Goal: Task Accomplishment & Management: Complete application form

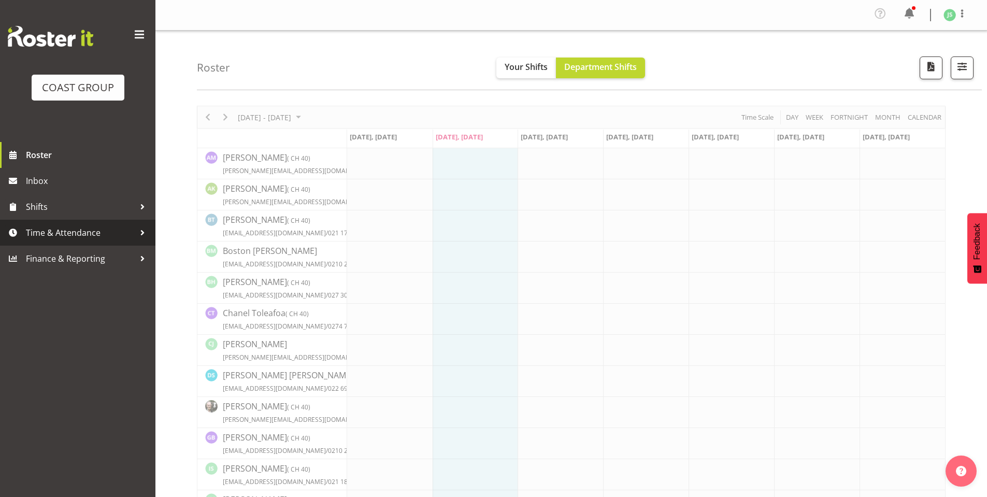
click at [85, 231] on span "Time & Attendance" at bounding box center [80, 233] width 109 height 16
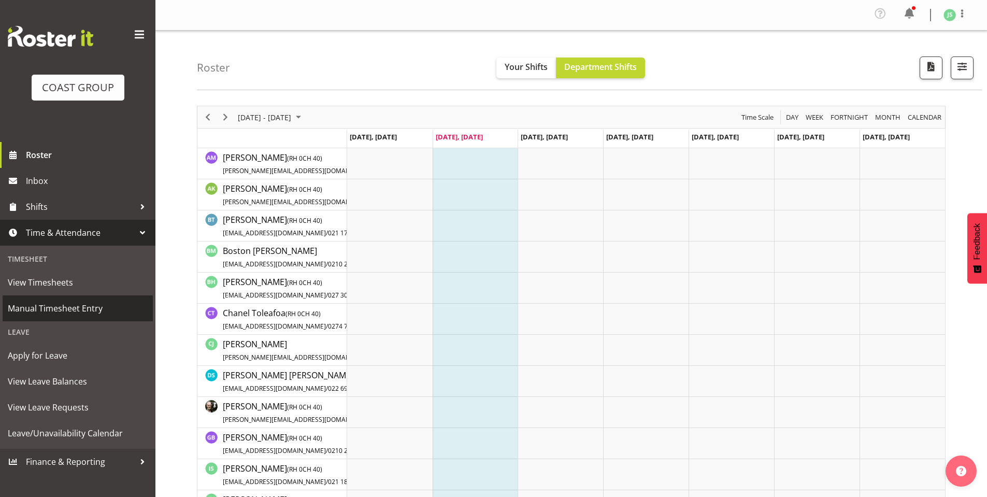
click at [61, 310] on span "Manual Timesheet Entry" at bounding box center [78, 308] width 140 height 16
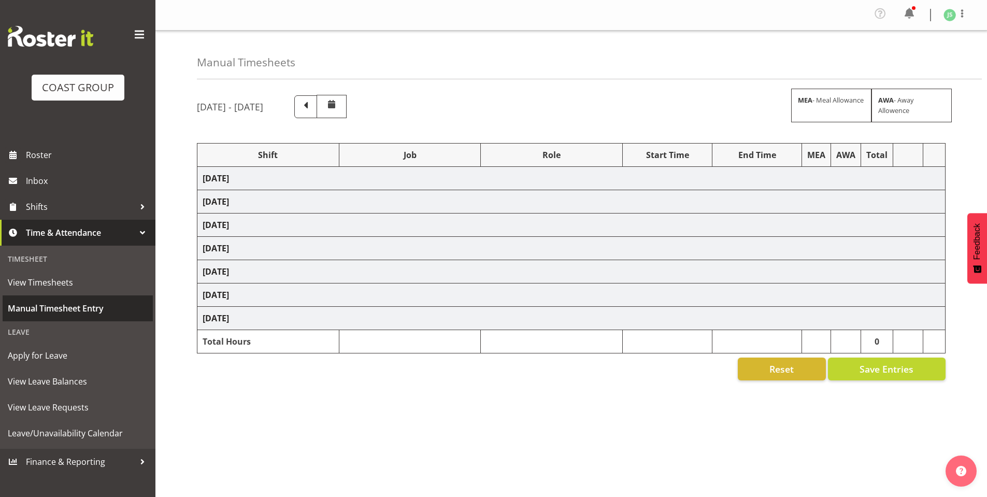
select select "6781"
select select "610"
select select "6781"
select select "610"
select select "6781"
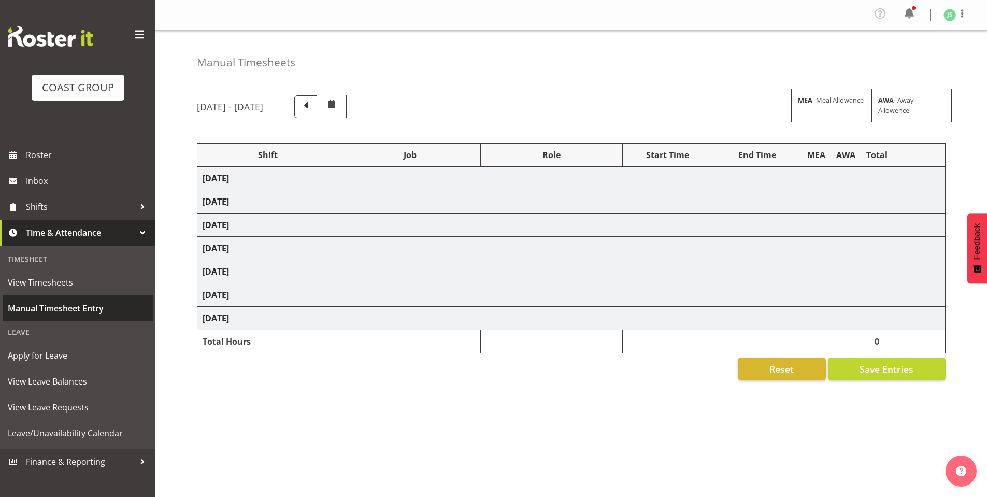
select select "610"
select select "6781"
select select "610"
select select "6781"
select select "610"
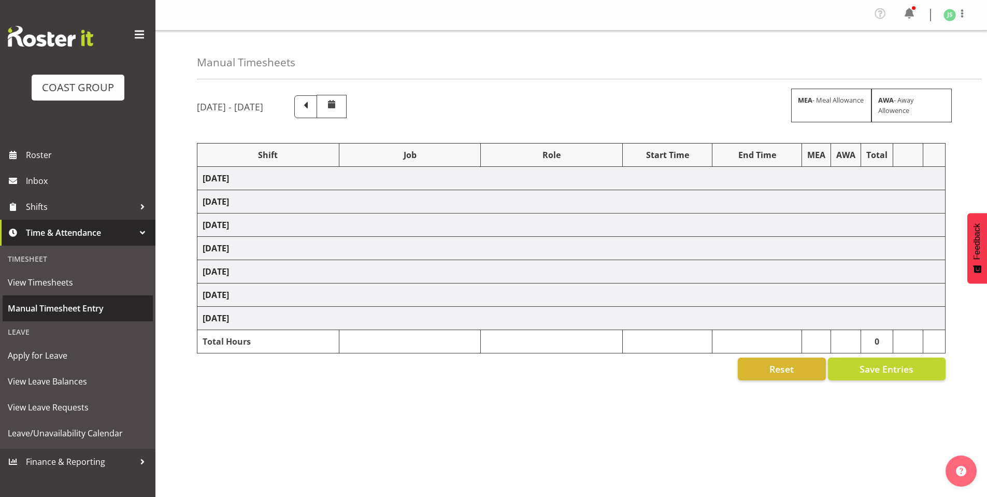
select select "6781"
select select "610"
select select "6781"
select select "610"
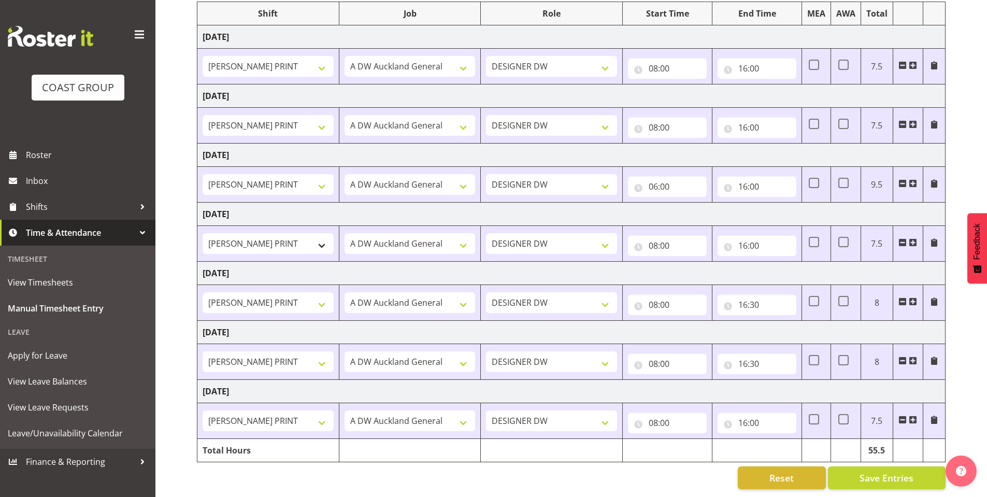
scroll to position [149, 0]
